Goal: Task Accomplishment & Management: Complete application form

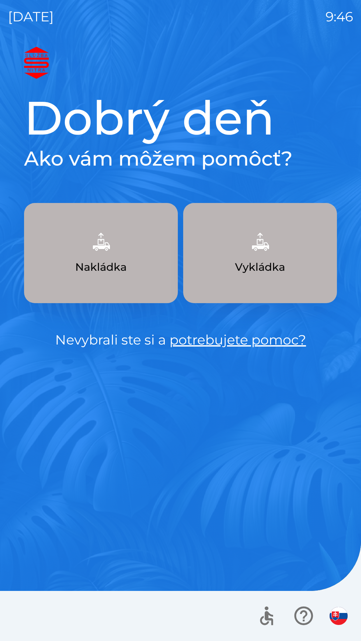
click at [121, 254] on button "Nakládka" at bounding box center [101, 253] width 154 height 100
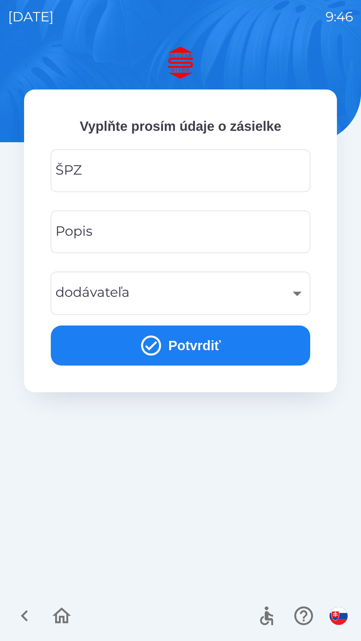
click at [162, 169] on input "ŠPZ" at bounding box center [180, 171] width 243 height 26
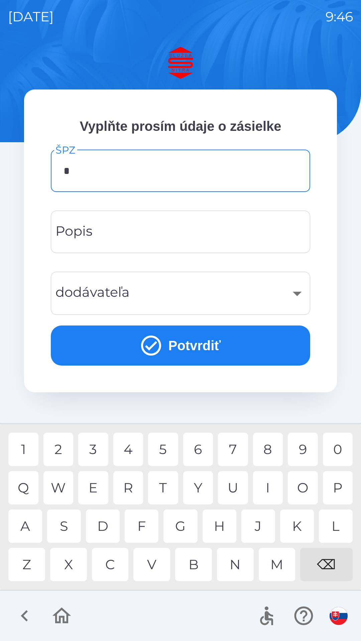
click at [234, 559] on div "N" at bounding box center [235, 564] width 37 height 33
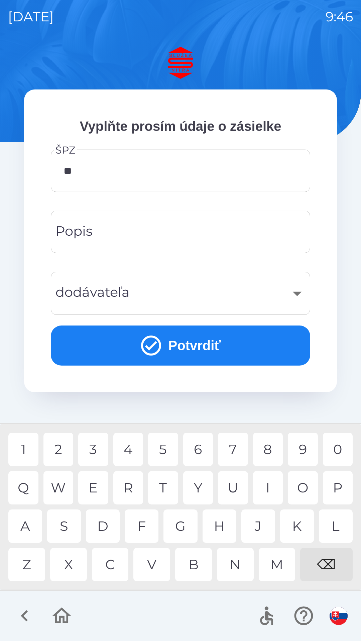
click at [125, 485] on div "R" at bounding box center [128, 487] width 30 height 33
click at [335, 444] on div "0" at bounding box center [338, 449] width 30 height 33
click at [222, 522] on div "H" at bounding box center [219, 526] width 34 height 33
type input "*******"
click at [177, 293] on div "​" at bounding box center [180, 293] width 243 height 27
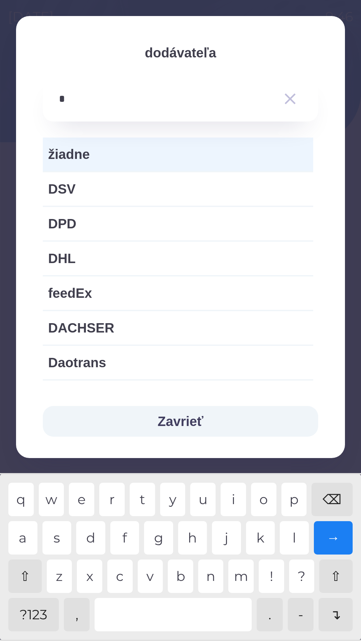
click at [94, 531] on div "d" at bounding box center [90, 538] width 29 height 33
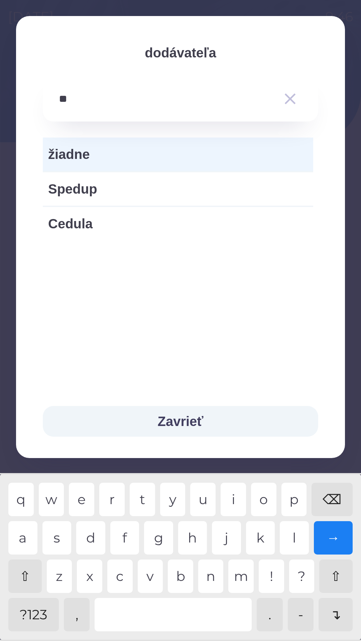
click at [205, 492] on div "u" at bounding box center [202, 499] width 25 height 33
click at [148, 571] on div "v" at bounding box center [150, 576] width 25 height 33
click at [84, 495] on div "e" at bounding box center [81, 499] width 25 height 33
type input "********"
click at [200, 421] on button "Zavrieť" at bounding box center [180, 421] width 275 height 31
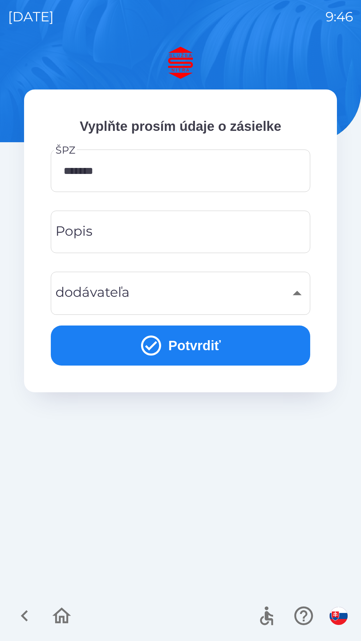
click at [225, 341] on button "Potvrdiť" at bounding box center [180, 346] width 259 height 40
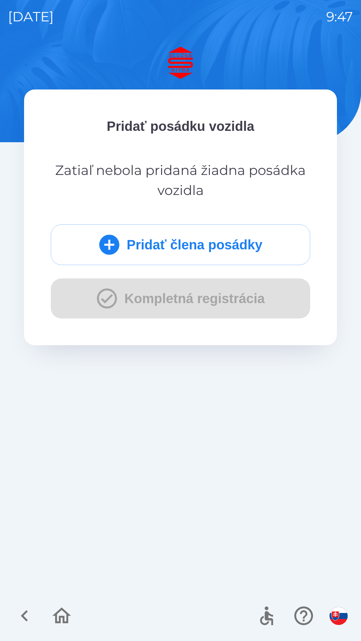
click at [225, 246] on button "Pridať člena posádky" at bounding box center [180, 245] width 259 height 41
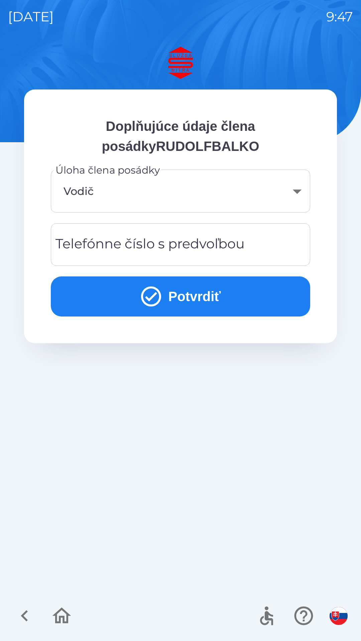
click at [193, 240] on div "Telefónne číslo s predvoľbou Telefónne číslo s predvoľbou" at bounding box center [180, 245] width 259 height 42
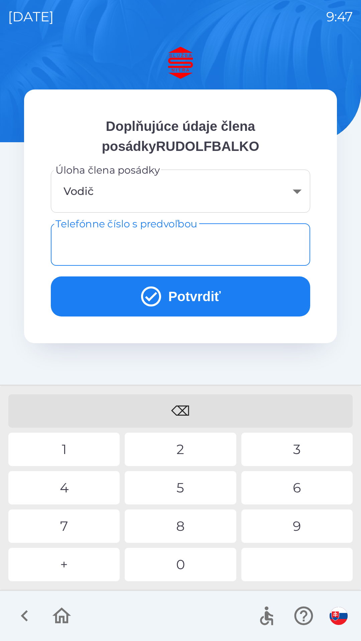
type input "*"
click at [184, 561] on div "0" at bounding box center [180, 564] width 111 height 33
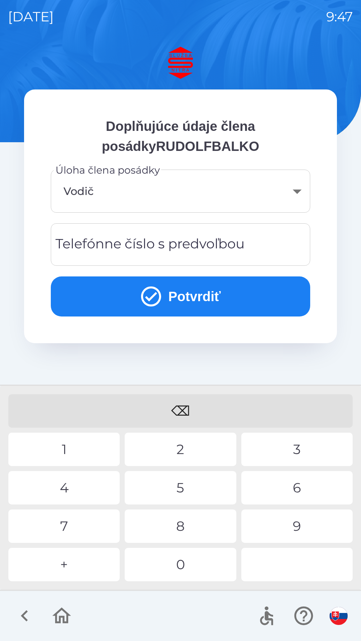
click at [185, 408] on div "⌫" at bounding box center [180, 411] width 344 height 33
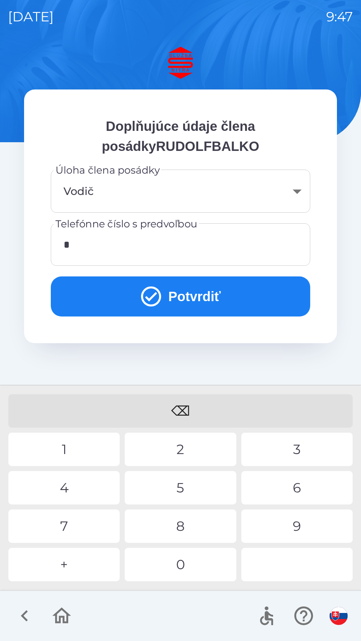
click at [64, 558] on div "+" at bounding box center [63, 564] width 111 height 33
click at [65, 486] on div "4" at bounding box center [63, 487] width 111 height 33
click at [177, 444] on div "2" at bounding box center [180, 449] width 111 height 33
click at [84, 484] on div "4" at bounding box center [63, 487] width 111 height 33
click at [183, 450] on div "2" at bounding box center [180, 449] width 111 height 33
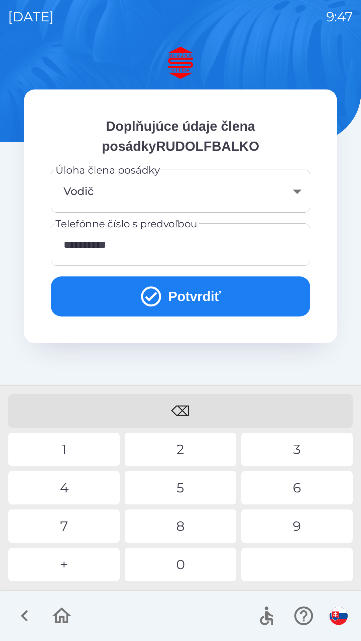
click at [84, 532] on div "7" at bounding box center [63, 526] width 111 height 33
click at [303, 527] on div "9" at bounding box center [296, 526] width 111 height 33
type input "**********"
click at [193, 293] on button "Potvrdiť" at bounding box center [180, 297] width 259 height 40
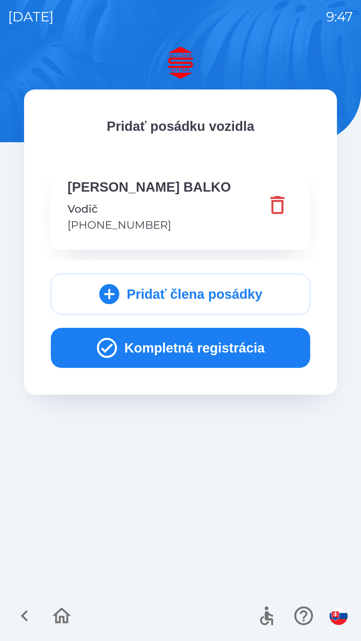
click at [194, 346] on button "Kompletná registrácia" at bounding box center [180, 348] width 259 height 40
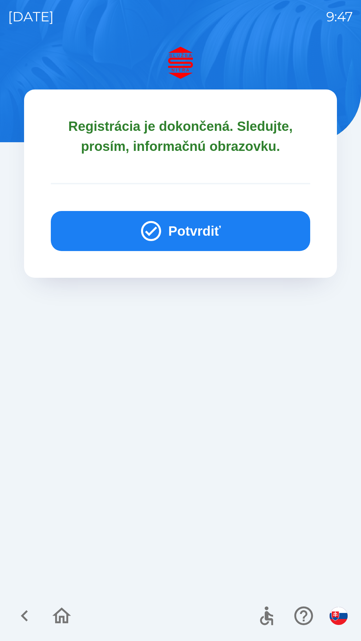
click at [205, 229] on button "Potvrdiť" at bounding box center [180, 231] width 259 height 40
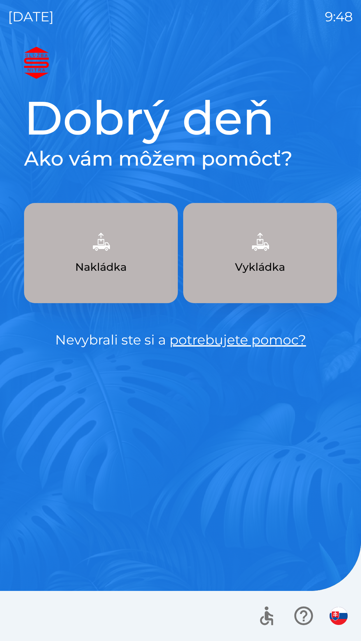
click at [110, 240] on img "button" at bounding box center [100, 241] width 29 height 29
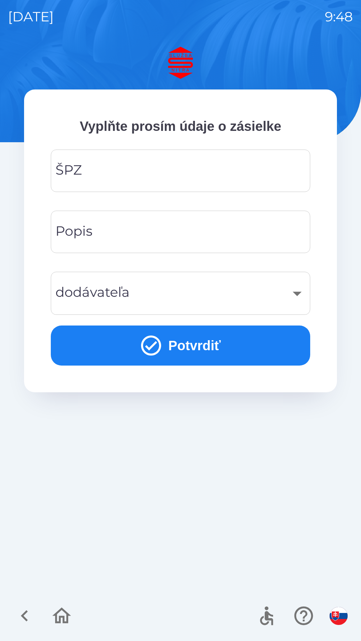
click at [164, 167] on input "ŠPZ" at bounding box center [180, 171] width 243 height 26
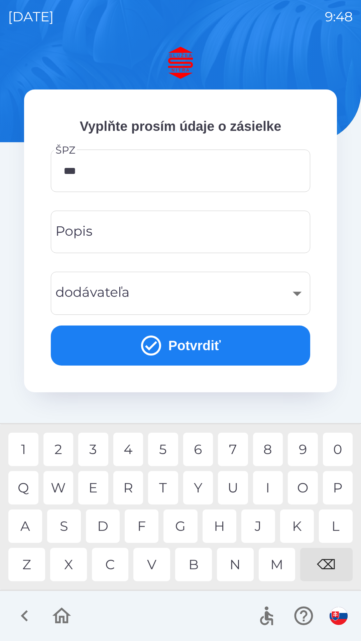
click at [104, 567] on div "C" at bounding box center [110, 564] width 37 height 33
click at [200, 448] on div "6" at bounding box center [198, 449] width 30 height 33
type input "*******"
click at [268, 291] on div "​" at bounding box center [180, 293] width 243 height 27
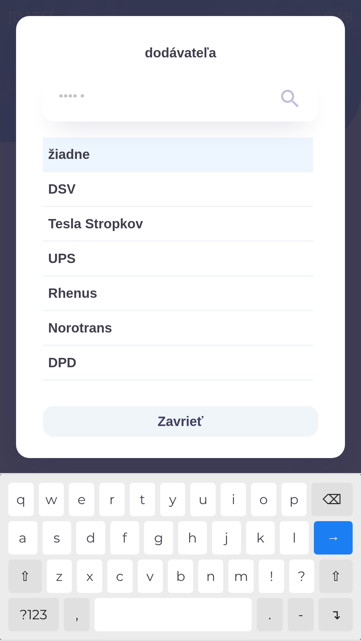
click at [151, 106] on input "text" at bounding box center [167, 99] width 216 height 18
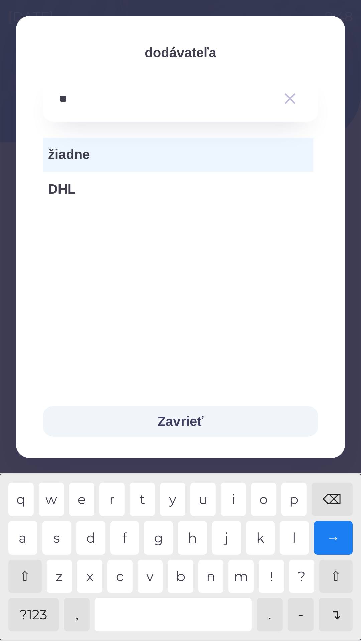
type input "***"
click at [82, 199] on span "DHL" at bounding box center [178, 189] width 260 height 20
type input "***"
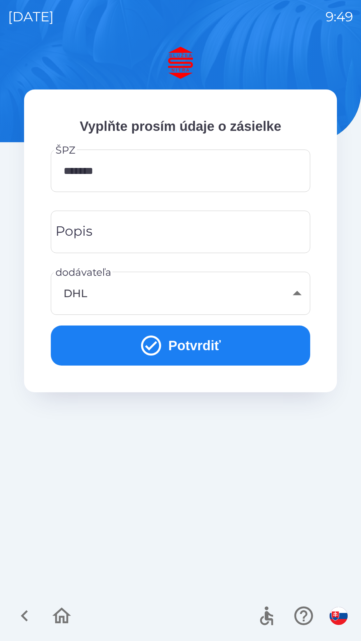
click at [297, 295] on div "DHL" at bounding box center [180, 293] width 243 height 27
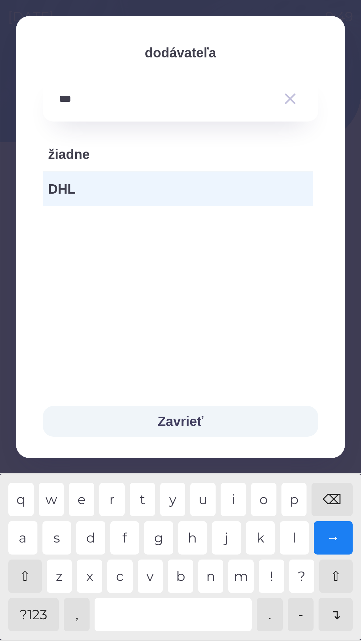
click at [102, 150] on span "žiadne" at bounding box center [178, 154] width 260 height 20
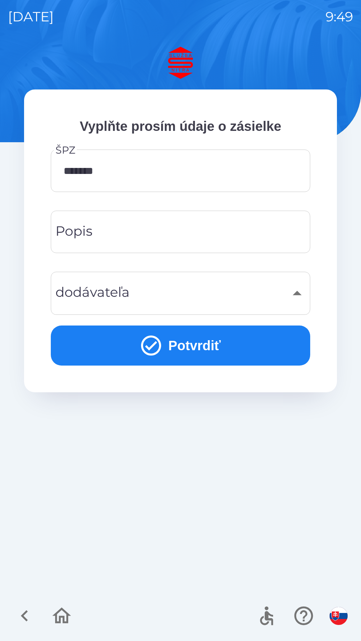
click at [235, 343] on button "Potvrdiť" at bounding box center [180, 346] width 259 height 40
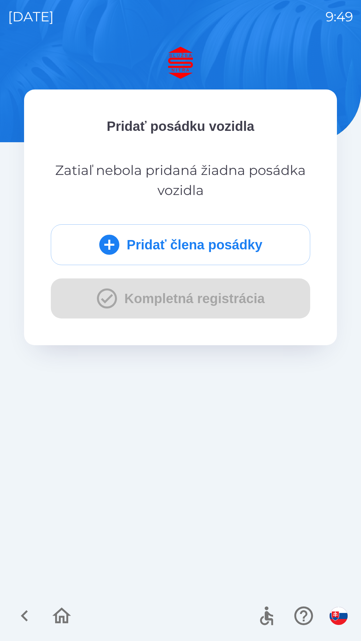
click at [257, 243] on button "Pridať člena posádky" at bounding box center [180, 245] width 259 height 41
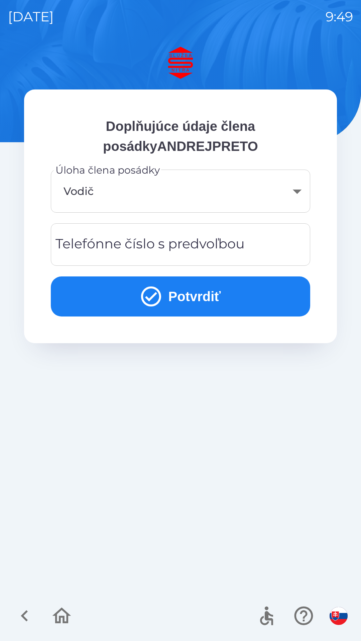
click at [294, 196] on body "[DATE] 9:49 Doplňujúce údaje člena posádkyANDREJPRETO Úloha člena posádky Vodič…" at bounding box center [180, 320] width 361 height 641
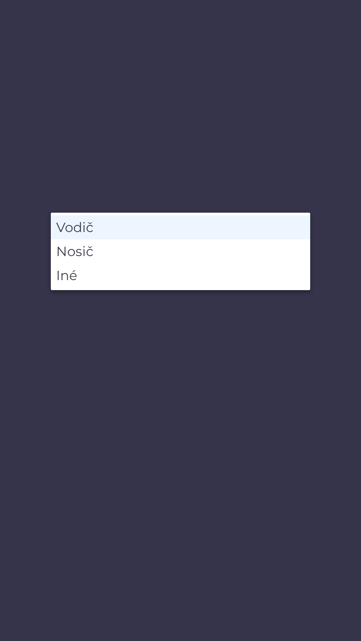
click at [119, 230] on li "Vodič" at bounding box center [180, 227] width 259 height 24
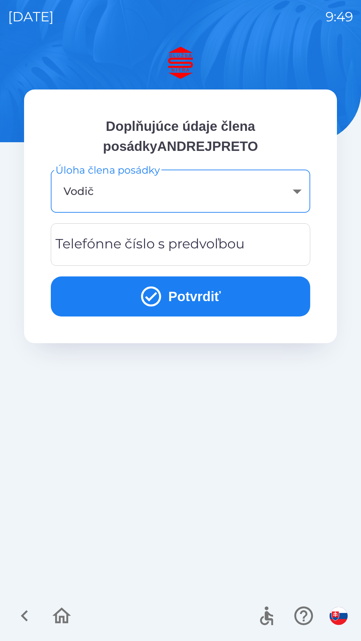
click at [229, 298] on button "Potvrdiť" at bounding box center [180, 297] width 259 height 40
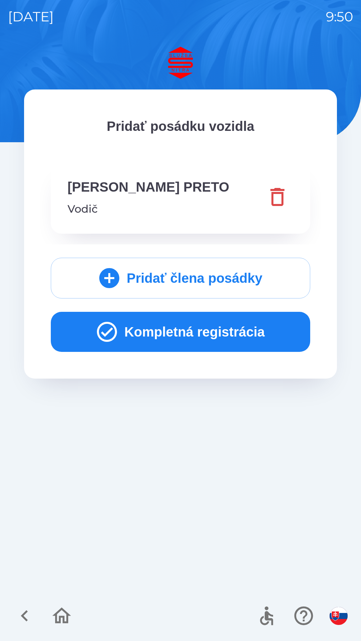
click at [22, 616] on icon "button" at bounding box center [24, 616] width 7 height 11
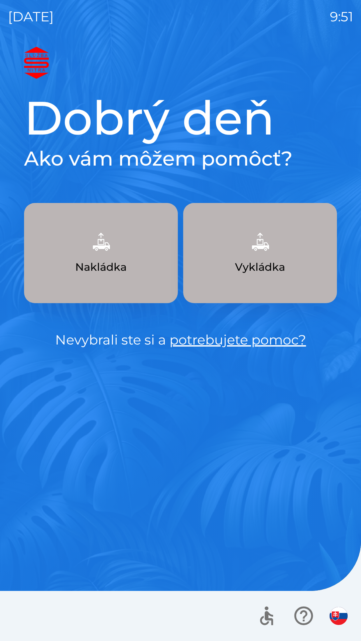
click at [258, 247] on img "button" at bounding box center [259, 241] width 29 height 29
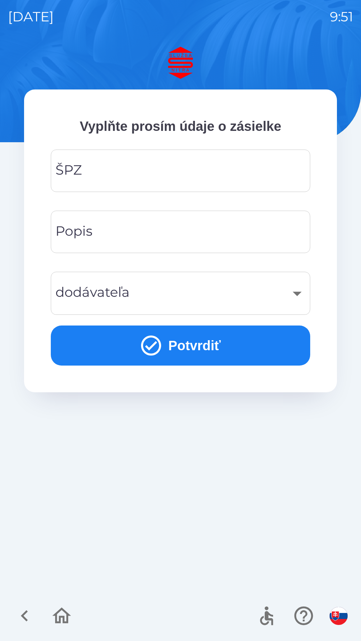
click at [177, 178] on input "ŠPZ" at bounding box center [180, 171] width 243 height 26
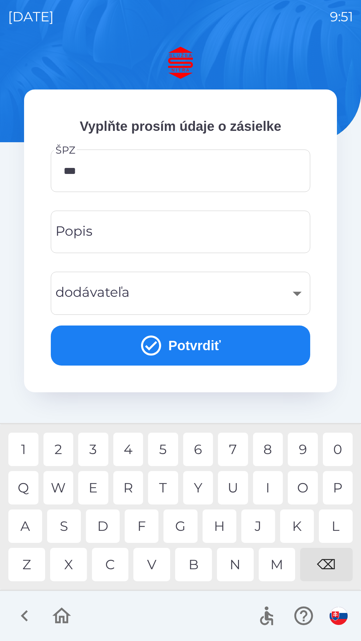
click at [107, 562] on div "C" at bounding box center [110, 564] width 37 height 33
click at [129, 458] on div "4" at bounding box center [128, 449] width 30 height 33
type input "*******"
click at [197, 336] on button "Potvrdiť" at bounding box center [180, 346] width 259 height 40
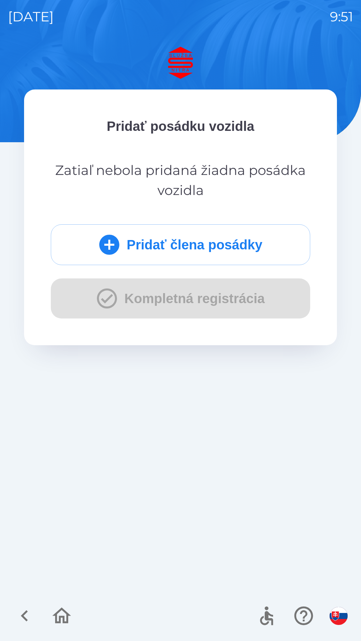
click at [213, 245] on button "Pridať člena posádky" at bounding box center [180, 245] width 259 height 41
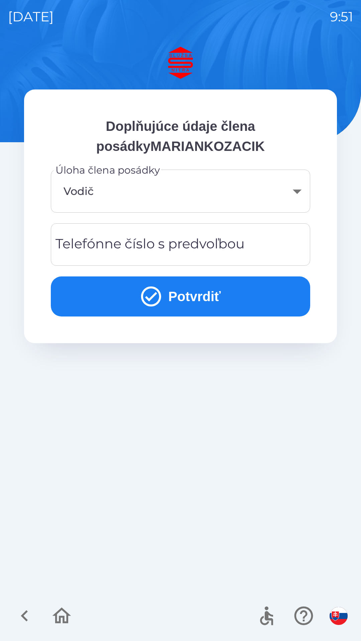
click at [204, 295] on button "Potvrdiť" at bounding box center [180, 297] width 259 height 40
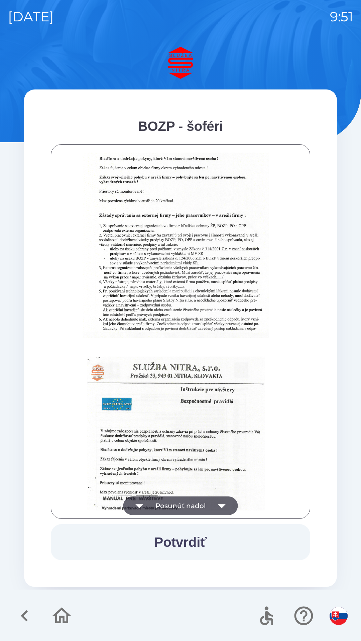
scroll to position [102, 0]
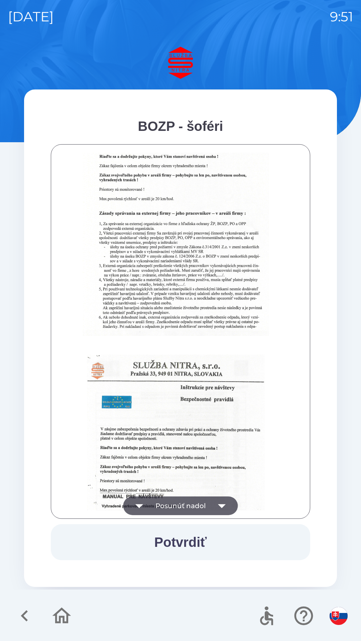
click at [195, 542] on button "Potvrdiť" at bounding box center [180, 543] width 259 height 36
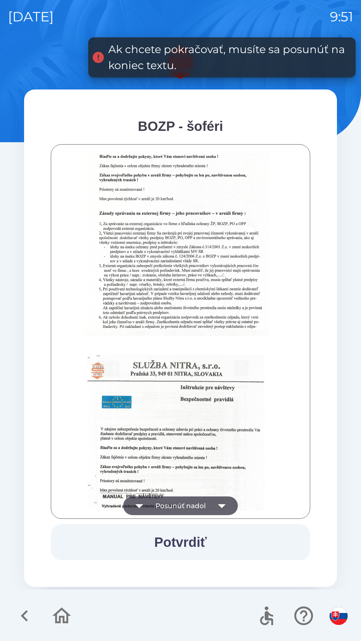
click at [198, 549] on button "Potvrdiť" at bounding box center [180, 543] width 259 height 36
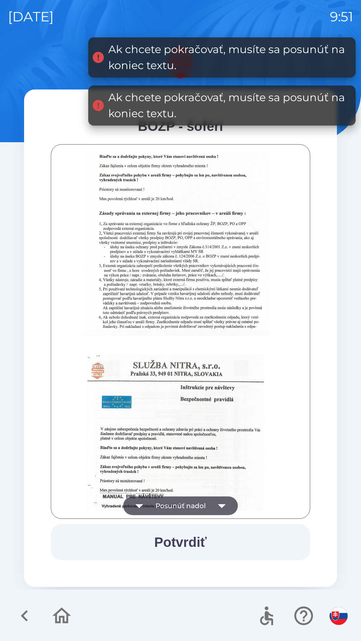
click at [203, 549] on button "Potvrdiť" at bounding box center [180, 543] width 259 height 36
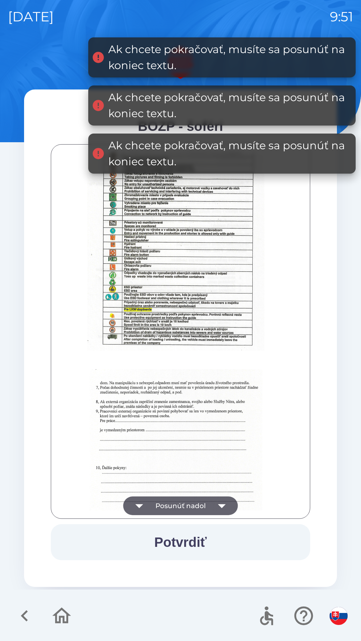
scroll to position [749, 0]
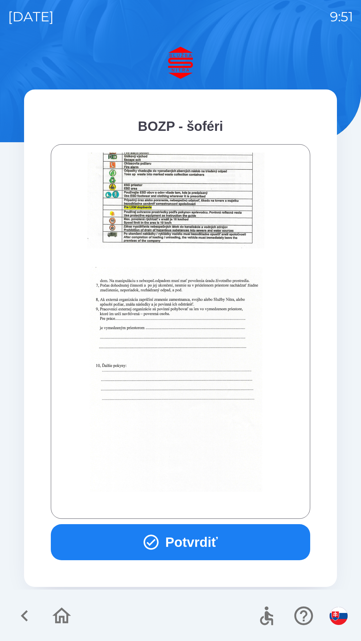
click at [211, 527] on button "Potvrdiť" at bounding box center [180, 543] width 259 height 36
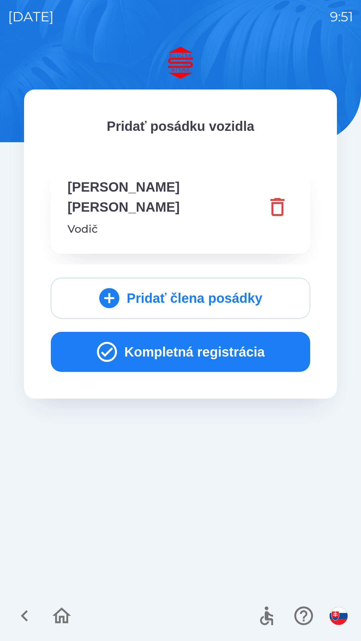
click at [62, 611] on icon "button" at bounding box center [61, 616] width 22 height 22
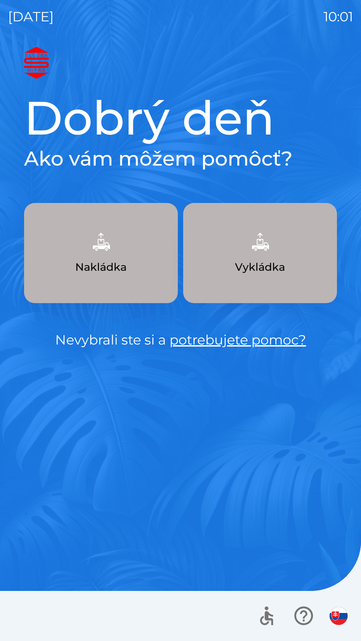
click at [260, 266] on p "Vykládka" at bounding box center [260, 267] width 50 height 16
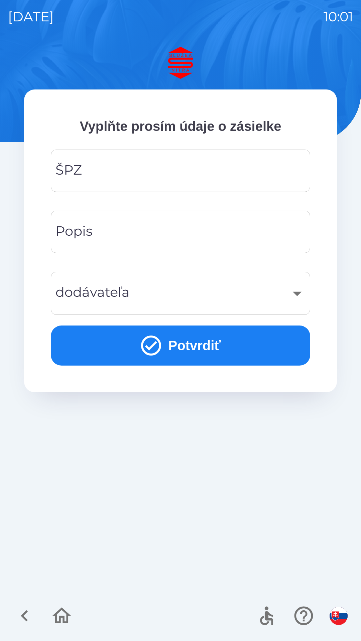
click at [180, 182] on input "ŠPZ" at bounding box center [180, 171] width 243 height 26
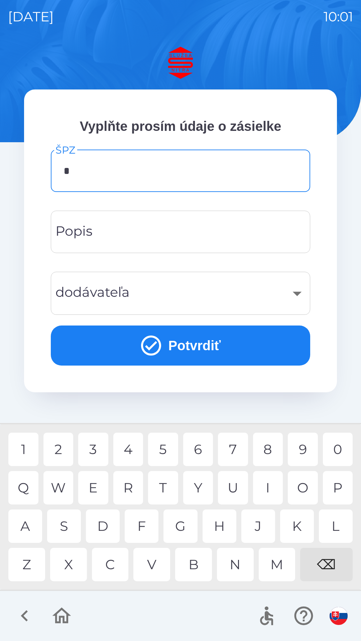
click at [184, 530] on div "G" at bounding box center [180, 526] width 34 height 33
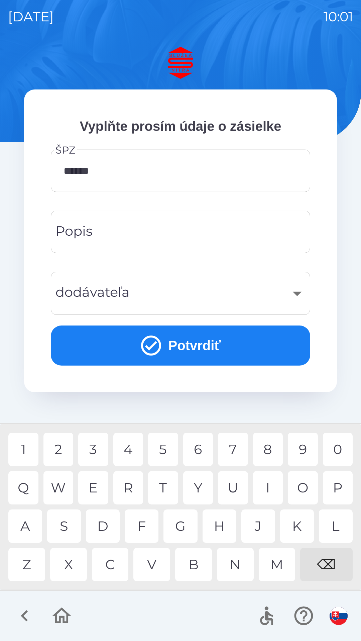
type input "*******"
click at [341, 526] on div "L" at bounding box center [336, 526] width 34 height 33
click at [157, 295] on div "​" at bounding box center [180, 293] width 243 height 27
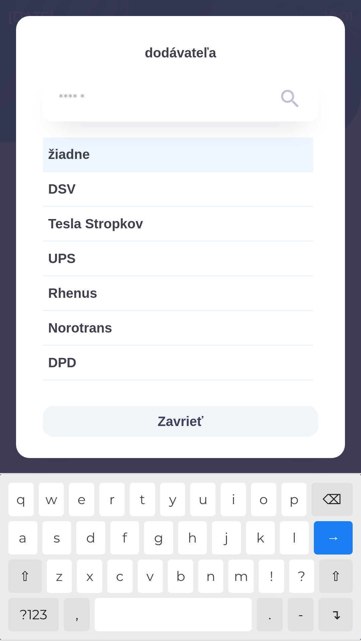
click at [161, 338] on span "Norotrans" at bounding box center [178, 328] width 260 height 20
type input "***"
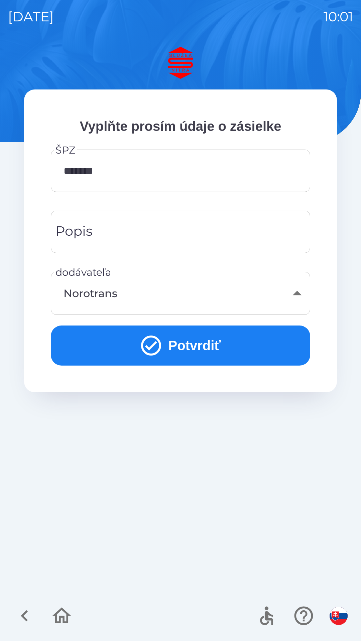
click at [171, 235] on input "Popis" at bounding box center [180, 232] width 243 height 26
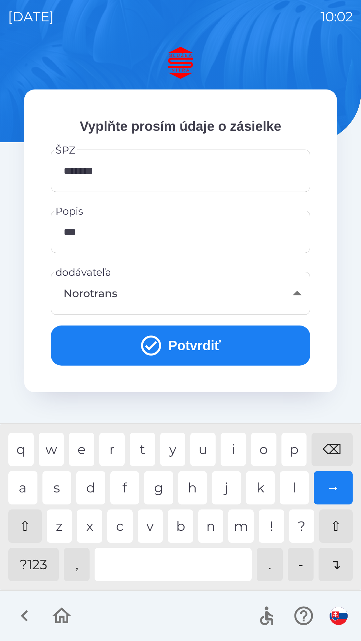
click at [300, 492] on div "l" at bounding box center [294, 487] width 29 height 33
click at [236, 450] on div "i" at bounding box center [233, 449] width 25 height 33
click at [230, 491] on div "j" at bounding box center [226, 487] width 29 height 33
type input "*******"
click at [214, 535] on div "n" at bounding box center [210, 526] width 25 height 33
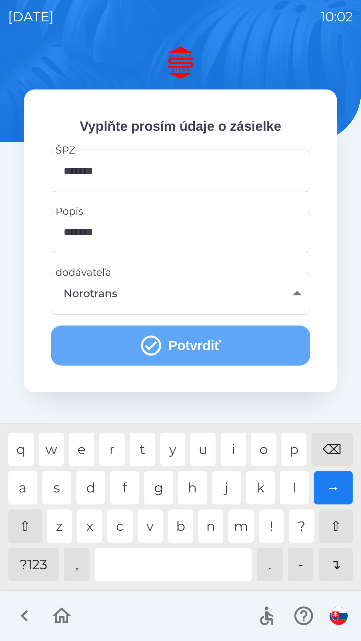
click at [155, 347] on icon "submit" at bounding box center [151, 346] width 24 height 24
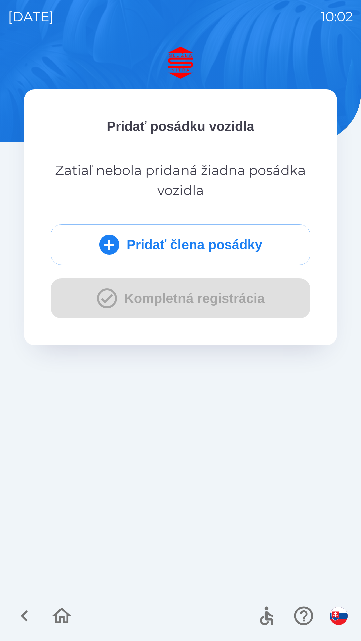
click at [134, 250] on button "Pridať člena posádky" at bounding box center [180, 245] width 259 height 41
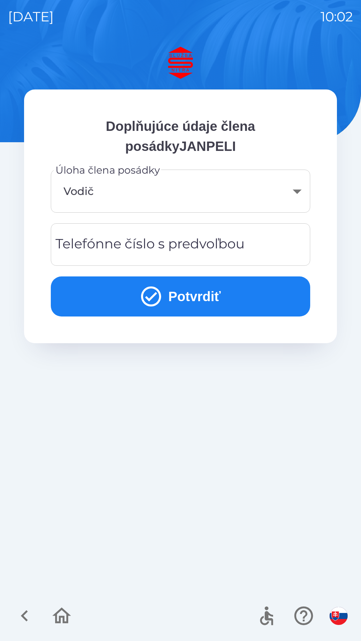
click at [157, 298] on icon "submit" at bounding box center [151, 297] width 24 height 24
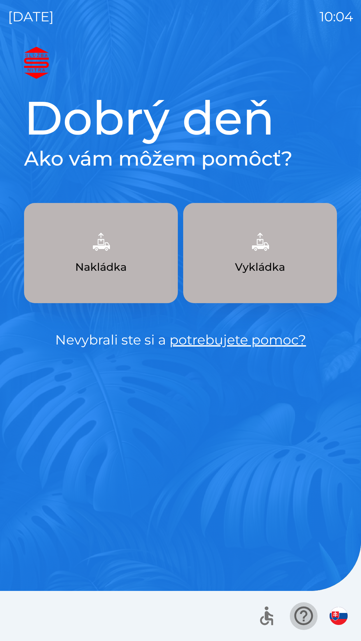
click at [309, 622] on icon "button" at bounding box center [303, 616] width 19 height 19
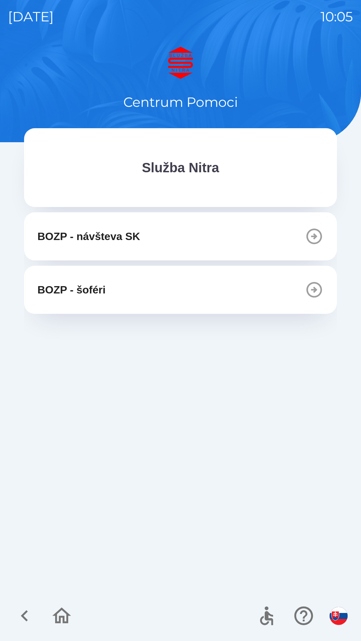
click at [299, 615] on icon "button" at bounding box center [303, 616] width 22 height 22
click at [307, 609] on icon "button" at bounding box center [303, 616] width 19 height 19
click at [54, 622] on icon "button" at bounding box center [61, 616] width 22 height 22
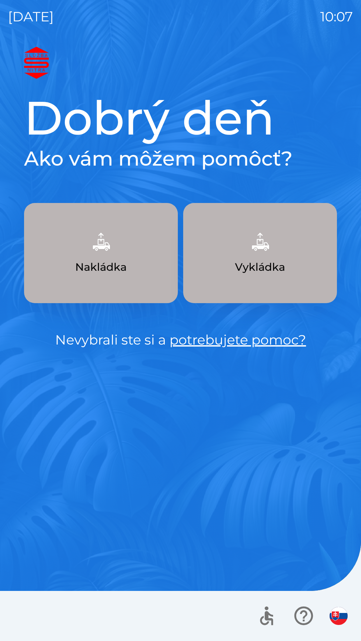
click at [336, 613] on img "button" at bounding box center [338, 616] width 18 height 18
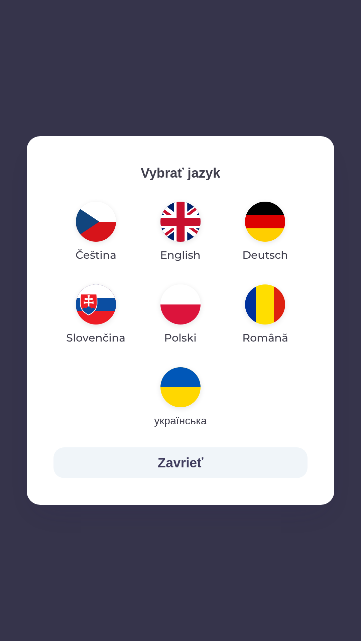
click at [192, 453] on button "Zavrieť" at bounding box center [180, 463] width 254 height 31
